Goal: Transaction & Acquisition: Purchase product/service

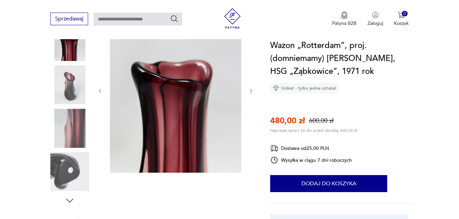
click at [252, 89] on icon "button" at bounding box center [251, 91] width 6 height 6
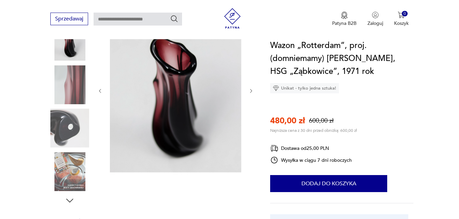
click at [252, 89] on icon "button" at bounding box center [251, 91] width 6 height 6
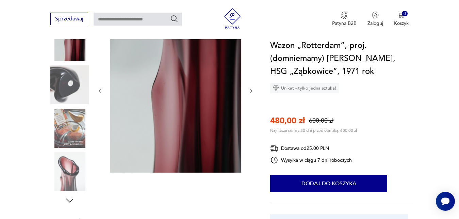
click at [252, 89] on icon "button" at bounding box center [251, 91] width 6 height 6
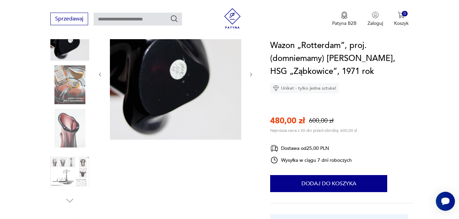
click at [252, 89] on div at bounding box center [175, 74] width 156 height 133
click at [251, 70] on div at bounding box center [175, 74] width 156 height 133
click at [249, 73] on icon "button" at bounding box center [251, 75] width 6 height 6
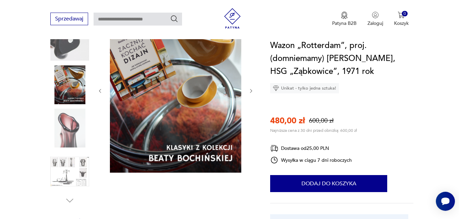
click at [100, 90] on icon "button" at bounding box center [100, 91] width 6 height 6
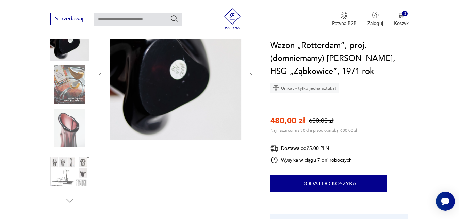
click at [100, 90] on div at bounding box center [175, 74] width 156 height 133
click at [100, 72] on icon "button" at bounding box center [100, 75] width 6 height 6
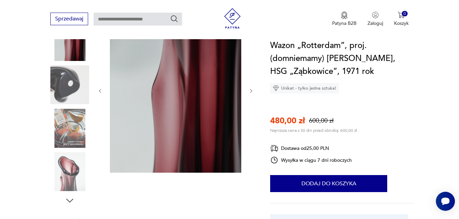
click at [101, 91] on icon "button" at bounding box center [100, 91] width 6 height 6
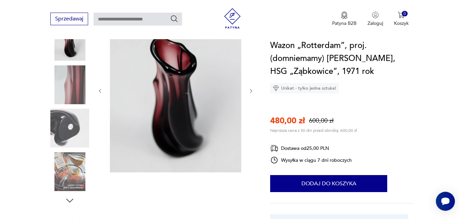
click at [101, 89] on icon "button" at bounding box center [100, 91] width 6 height 6
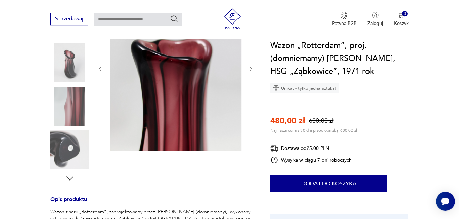
scroll to position [173, 0]
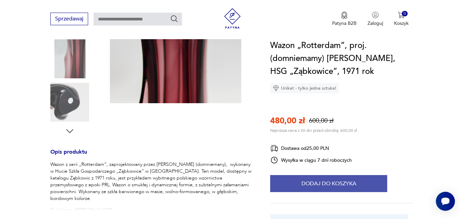
click at [299, 186] on button "Dodaj do koszyka" at bounding box center [328, 183] width 117 height 17
click at [318, 182] on button "Dodaj do koszyka" at bounding box center [328, 183] width 117 height 17
